Goal: Find specific page/section: Find specific page/section

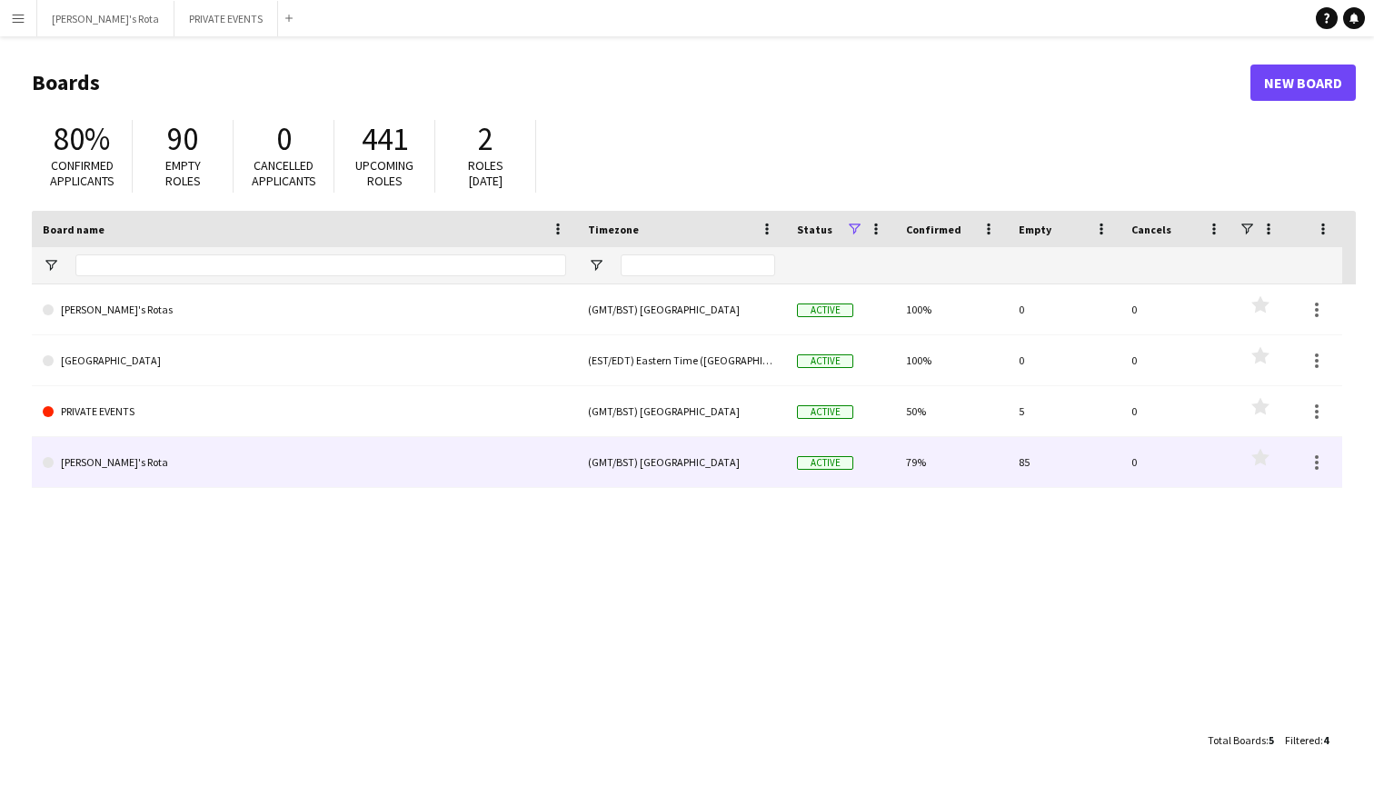
click at [107, 462] on link "[PERSON_NAME]'s Rota" at bounding box center [304, 462] width 523 height 51
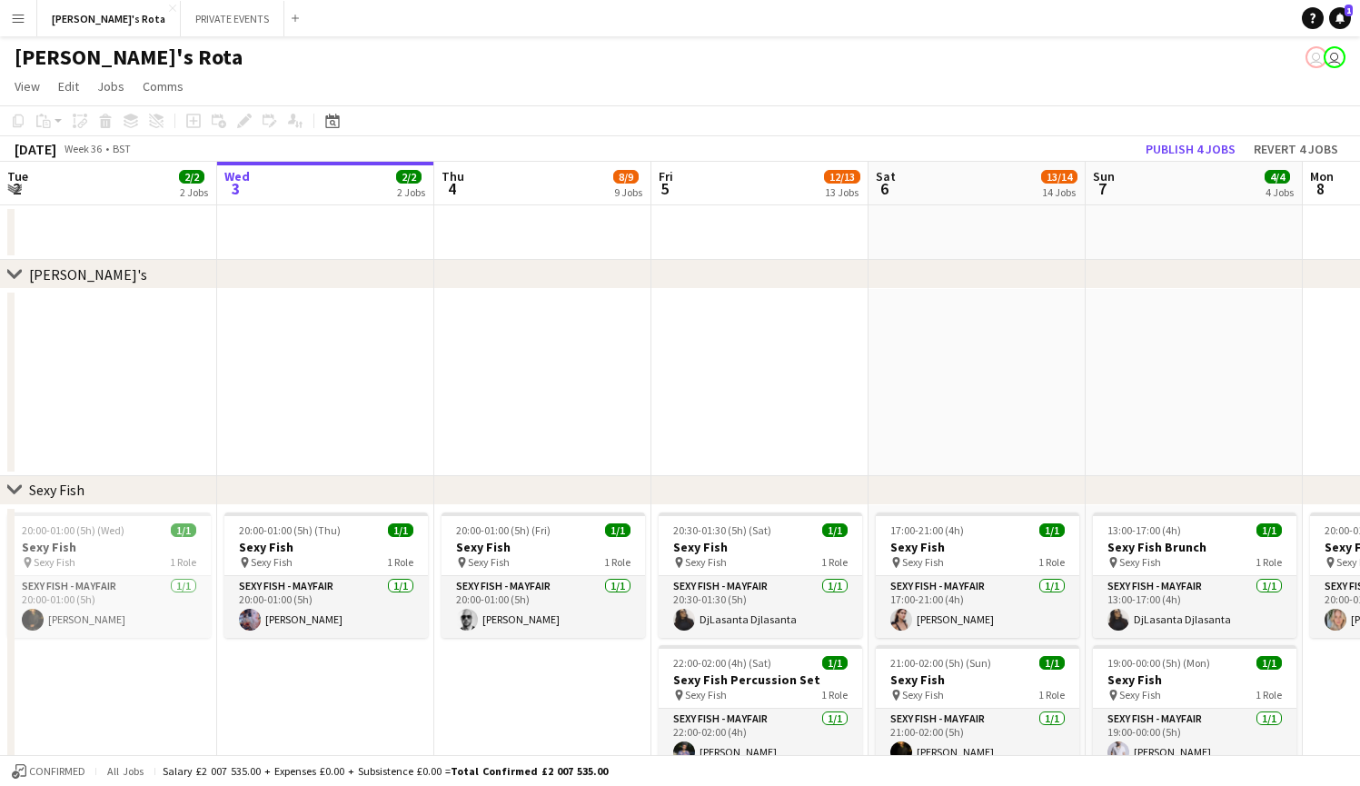
click at [15, 191] on app-icon "Expand/collapse" at bounding box center [14, 187] width 15 height 17
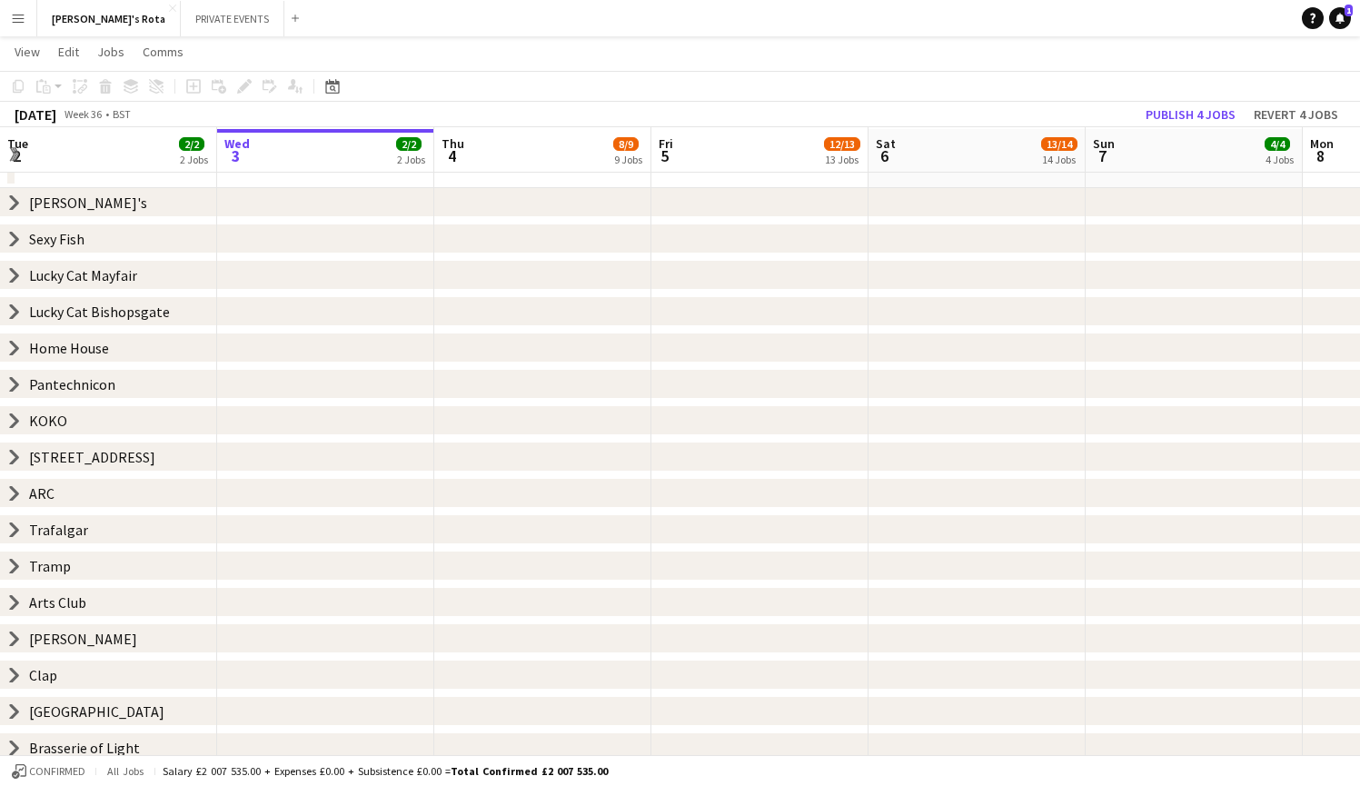
scroll to position [72, 0]
click at [11, 378] on icon "chevron-right" at bounding box center [14, 382] width 15 height 15
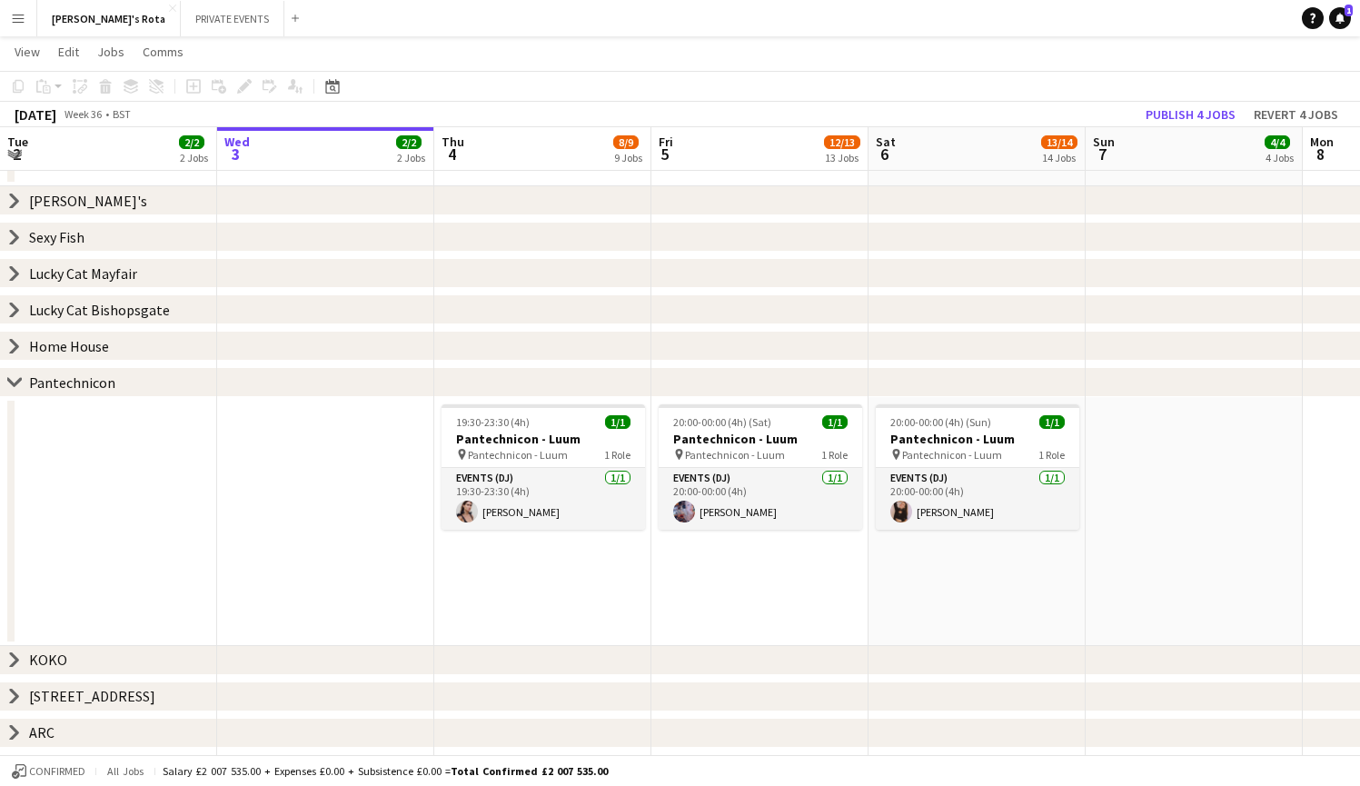
click at [22, 20] on app-icon "Menu" at bounding box center [18, 18] width 15 height 15
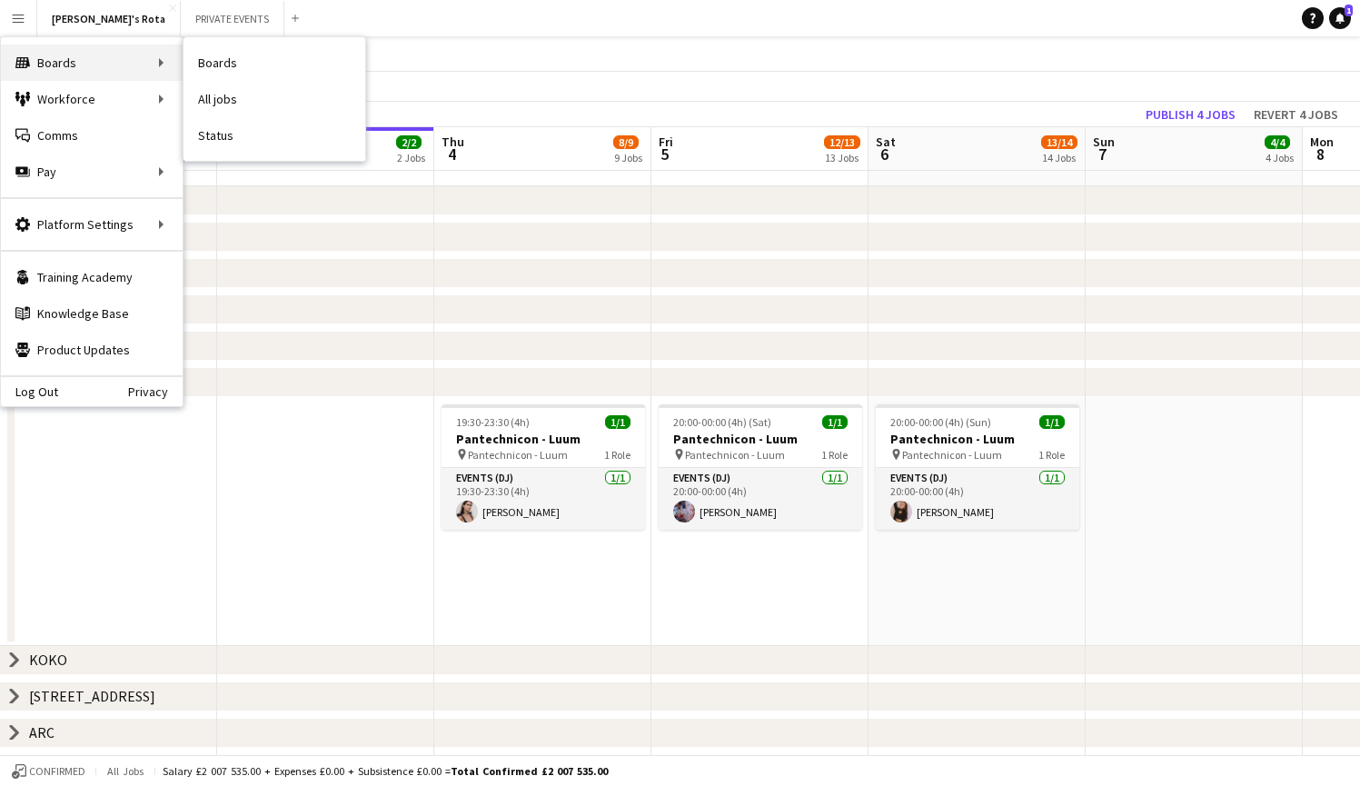
click at [35, 57] on div "Boards Boards" at bounding box center [92, 63] width 182 height 36
click at [213, 62] on link "Boards" at bounding box center [275, 63] width 182 height 36
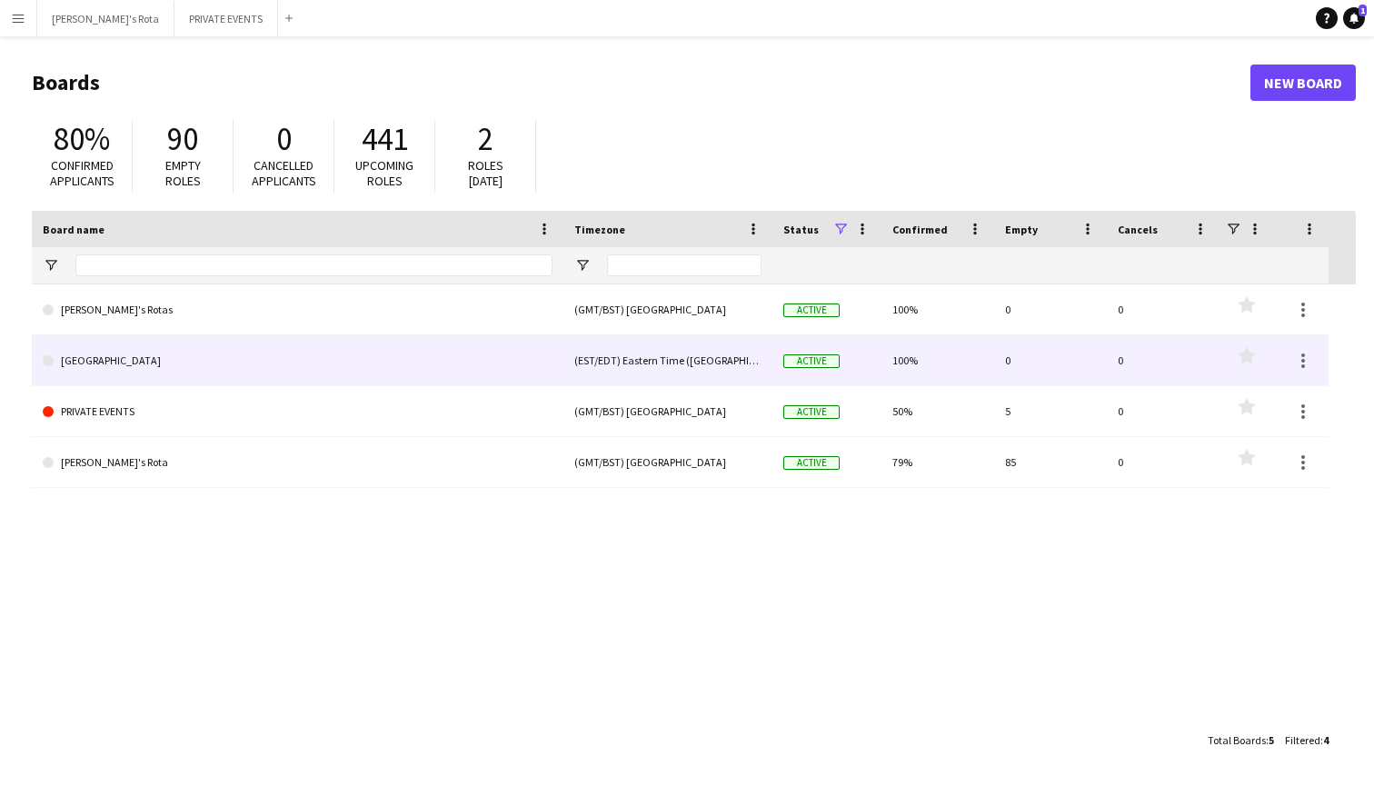
click at [102, 355] on link "[GEOGRAPHIC_DATA]" at bounding box center [298, 360] width 510 height 51
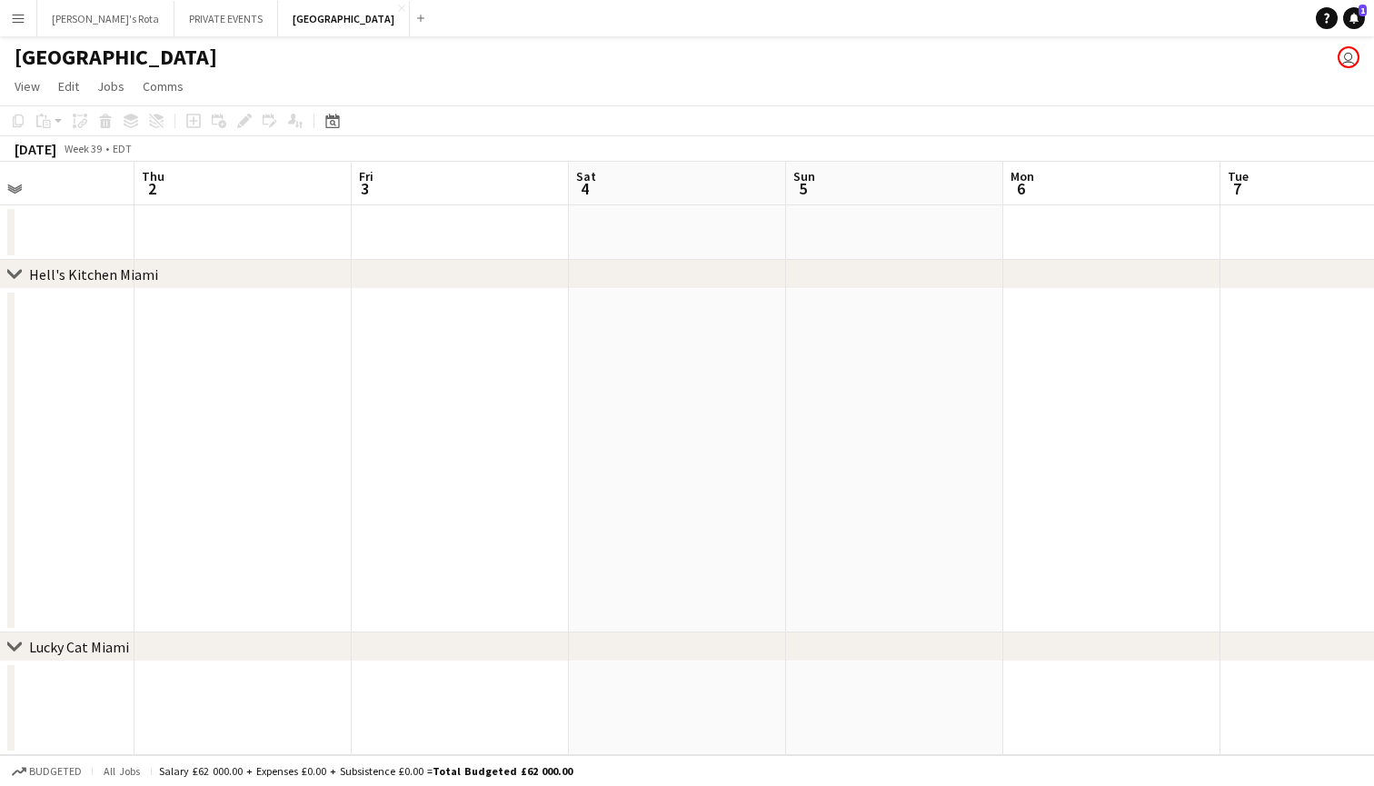
scroll to position [0, 452]
